Goal: Find specific page/section: Find specific page/section

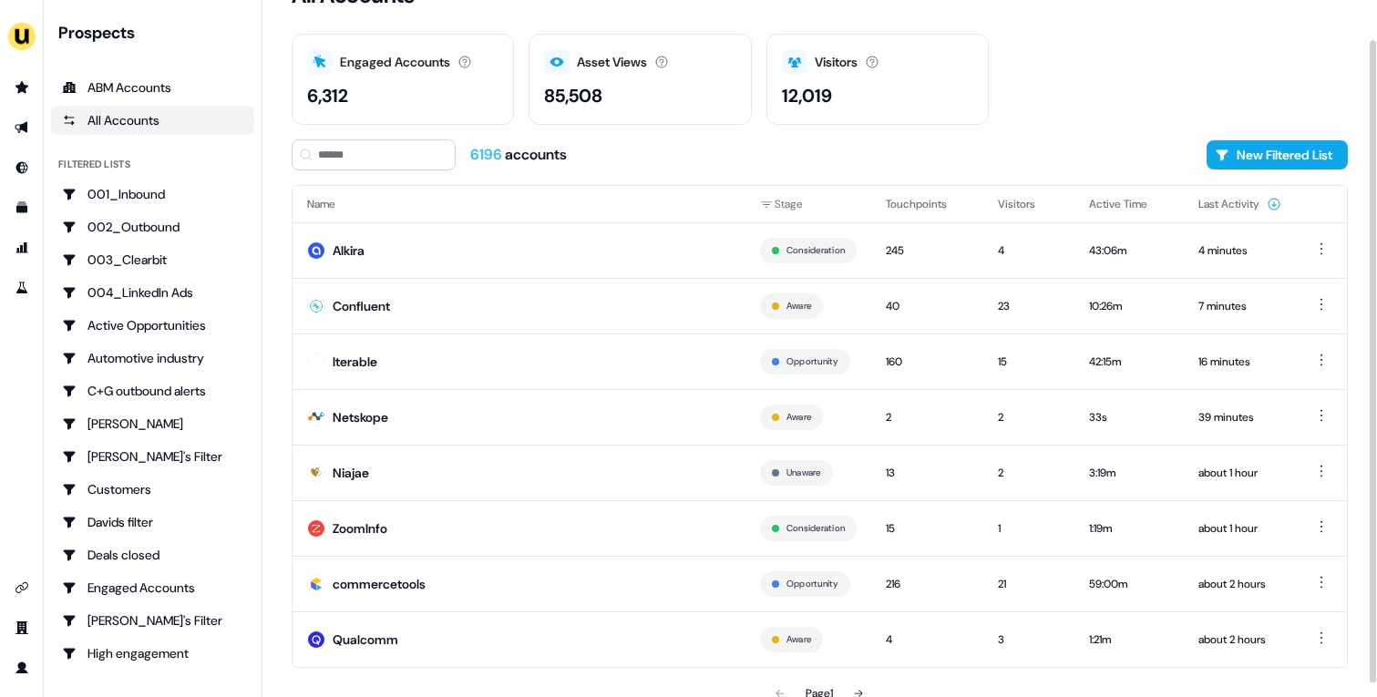
scroll to position [55, 0]
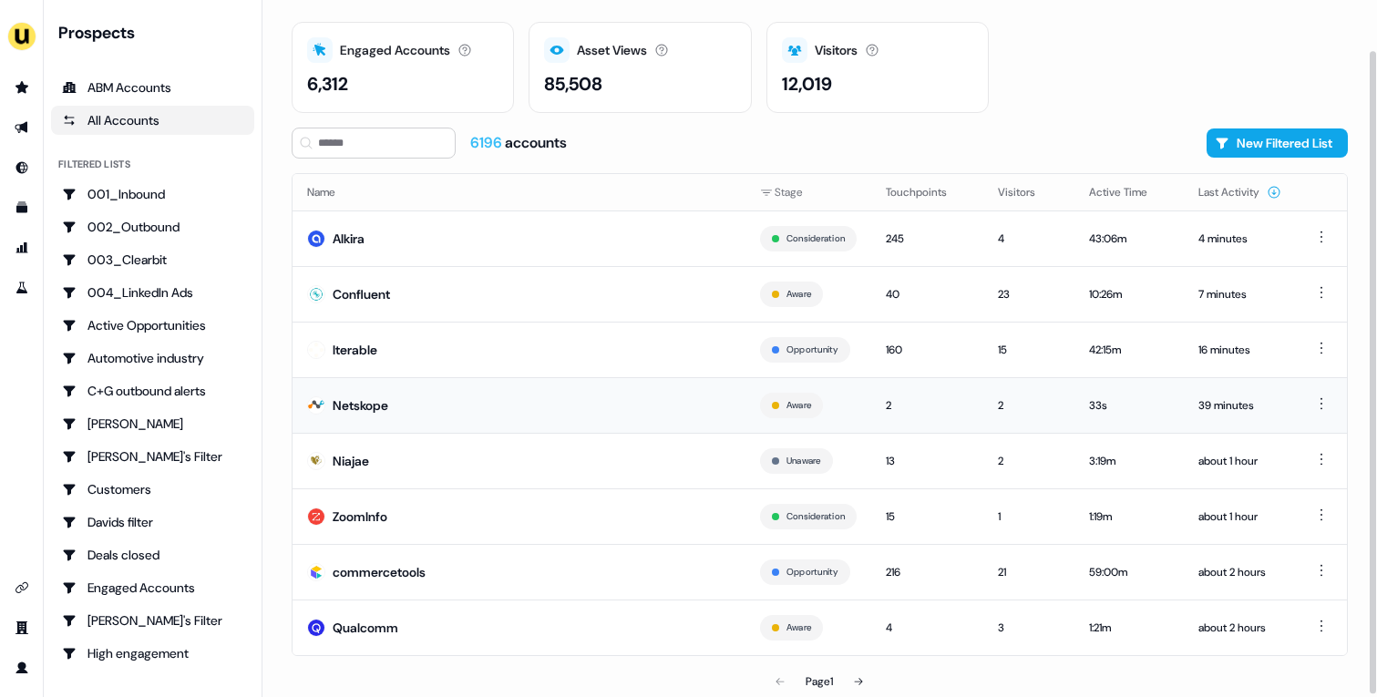
click at [435, 392] on td "Netskope" at bounding box center [519, 405] width 453 height 56
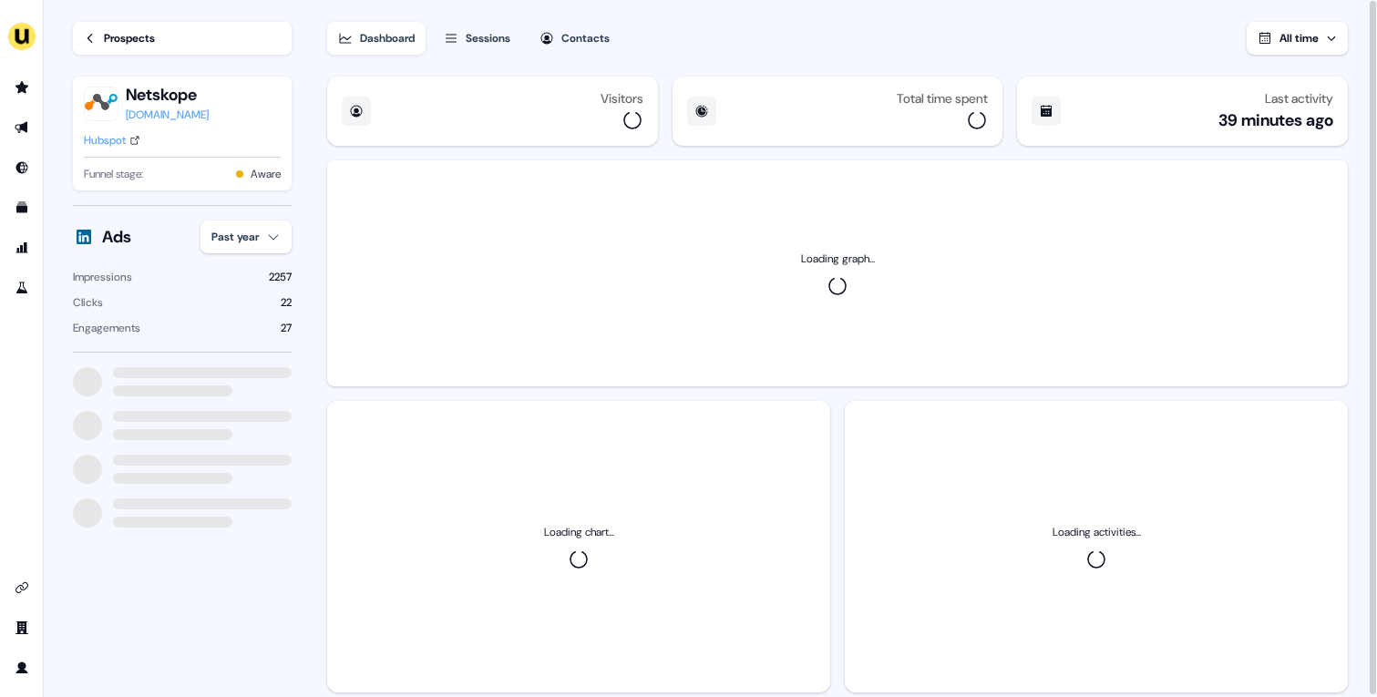
click at [268, 235] on html "For the best experience switch devices to a bigger screen. Go to [DOMAIN_NAME] …" at bounding box center [688, 348] width 1377 height 697
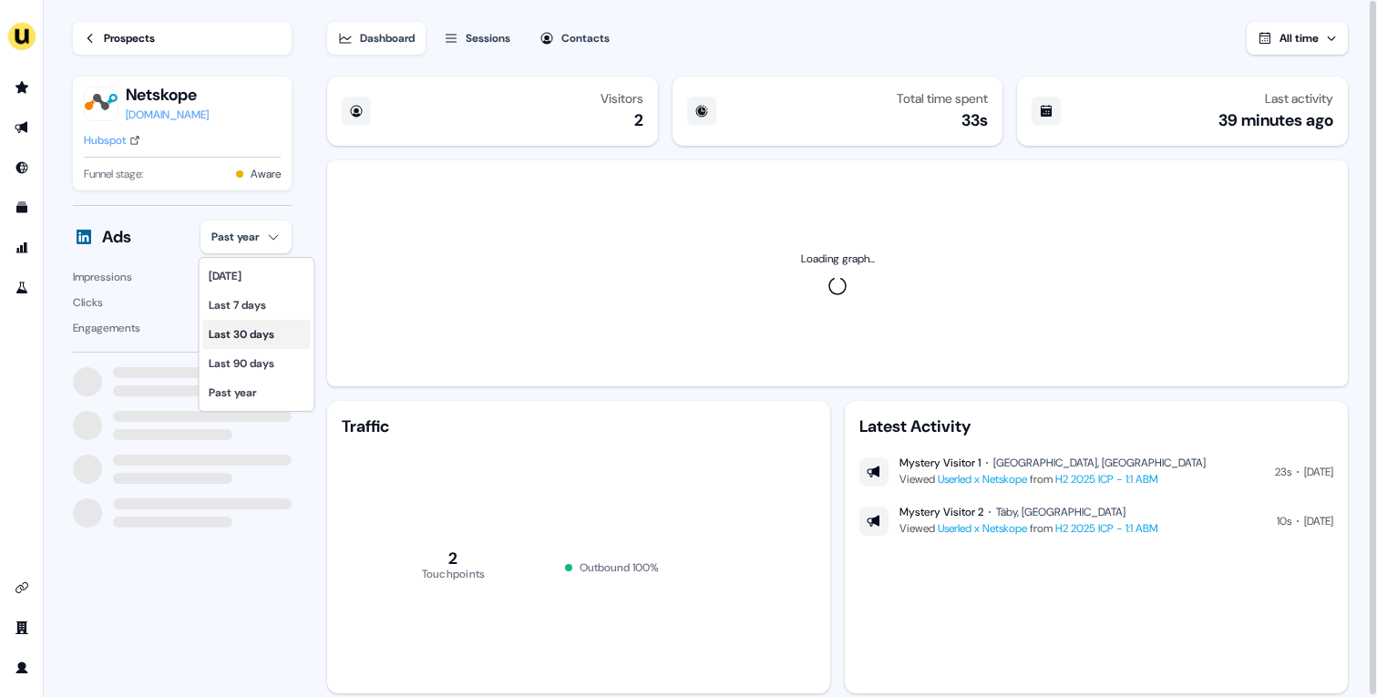
click at [262, 337] on div "Last 30 days" at bounding box center [257, 334] width 108 height 29
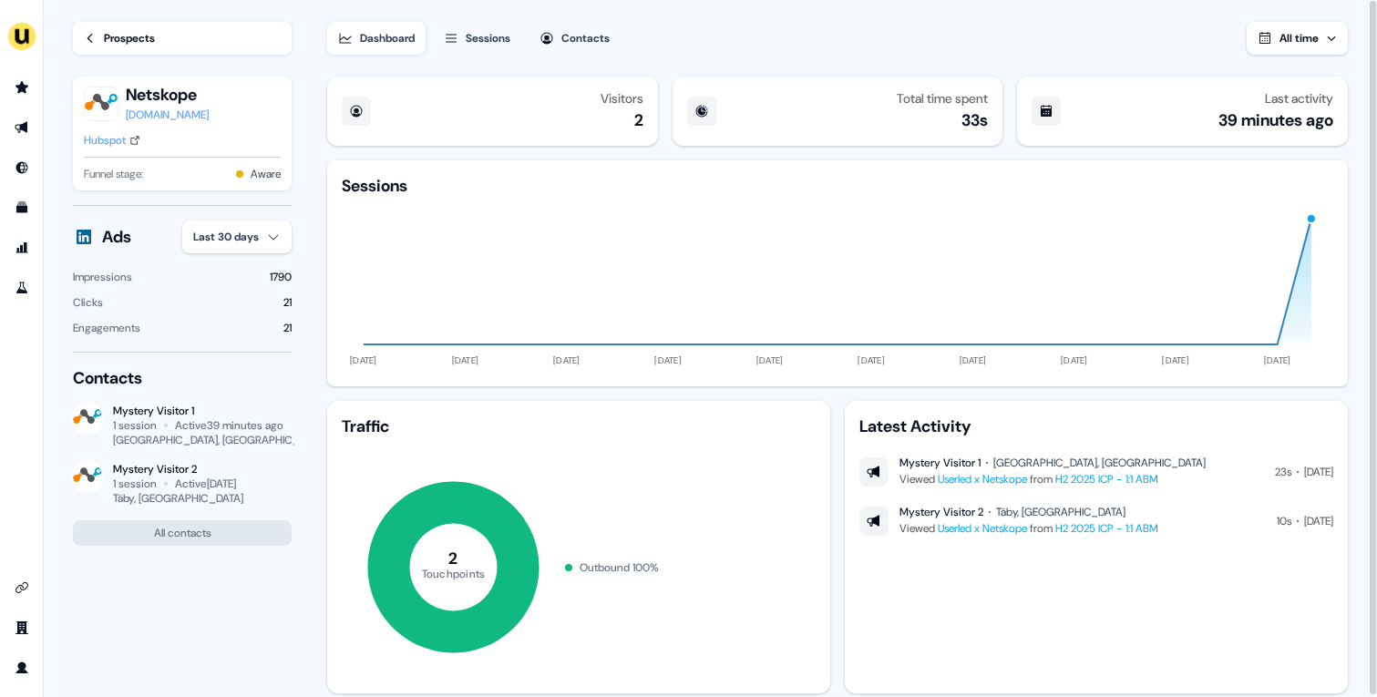
click at [128, 36] on div "Prospects" at bounding box center [129, 38] width 51 height 18
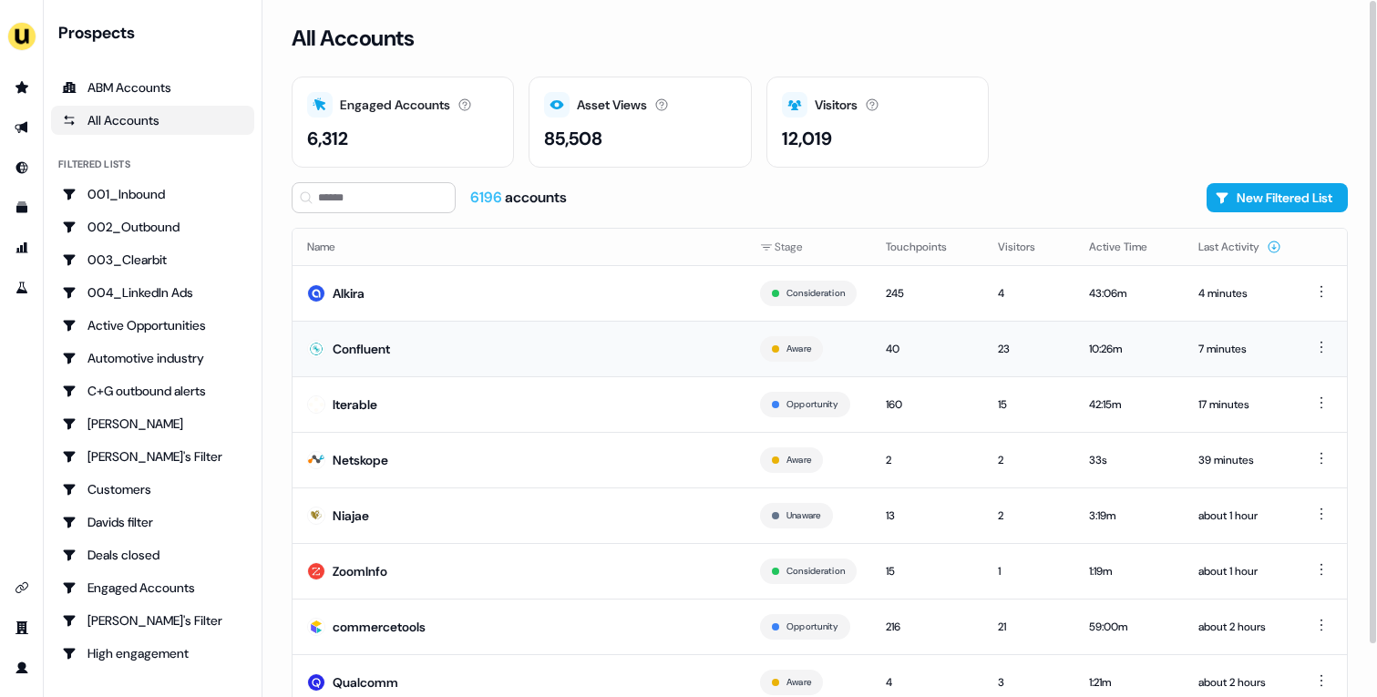
click at [409, 345] on td "Confluent" at bounding box center [519, 349] width 453 height 56
